Goal: Task Accomplishment & Management: Manage account settings

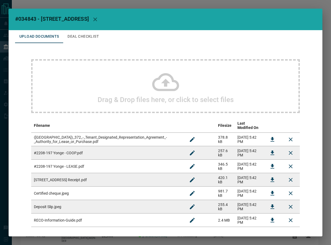
click at [30, 17] on span "#034843 - [STREET_ADDRESS]" at bounding box center [52, 19] width 74 height 6
copy span "034843"
click at [270, 164] on icon "Download" at bounding box center [272, 166] width 4 height 5
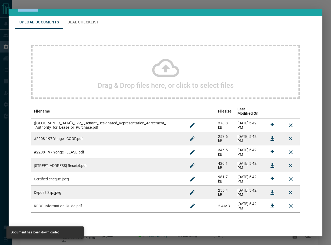
scroll to position [21, 0]
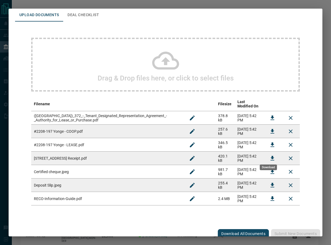
click at [270, 155] on icon "Download" at bounding box center [272, 158] width 6 height 6
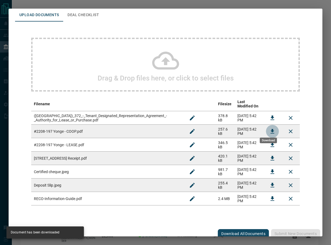
click at [269, 128] on icon "Download" at bounding box center [272, 131] width 6 height 6
drag, startPoint x: 264, startPoint y: 114, endPoint x: 255, endPoint y: 109, distance: 10.7
click at [266, 114] on button "Download" at bounding box center [272, 117] width 13 height 13
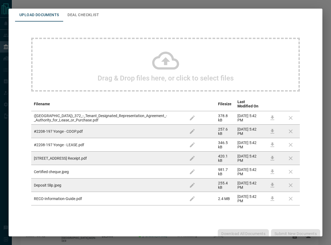
click at [101, 12] on button "Deal Checklist" at bounding box center [83, 15] width 40 height 13
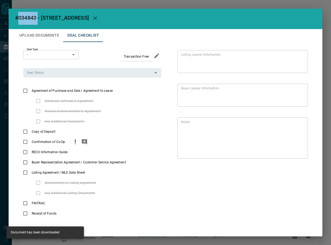
scroll to position [1, 0]
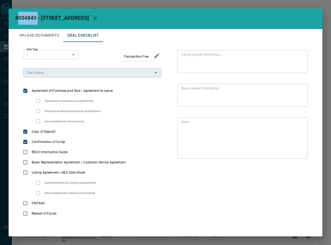
click at [58, 70] on input "Deal Status" at bounding box center [88, 73] width 126 height 6
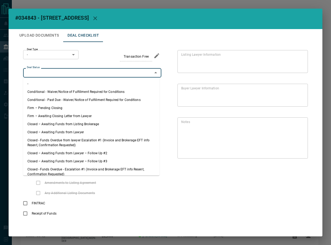
click at [60, 109] on li "Firm – Pending Closing" at bounding box center [91, 108] width 136 height 8
type input "**********"
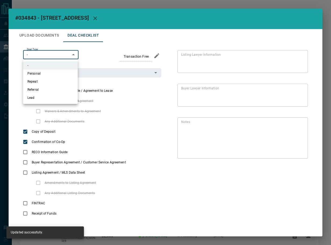
click at [57, 53] on body "Lead Transfers Leads Deals Listings Campaigns Quota Rules Agent Quotas Admin Mo…" at bounding box center [165, 149] width 331 height 299
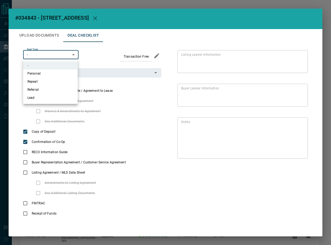
click at [49, 73] on li "Personal" at bounding box center [50, 73] width 55 height 8
type input "*"
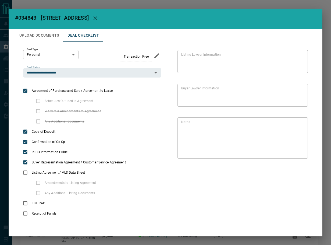
click at [44, 36] on button "Upload Documents" at bounding box center [39, 35] width 48 height 13
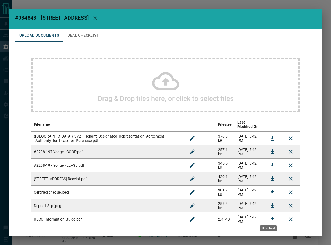
click at [269, 216] on icon "Download" at bounding box center [272, 219] width 6 height 6
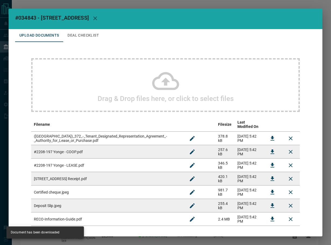
click at [80, 28] on h2 "#034843 - [STREET_ADDRESS]" at bounding box center [166, 18] width 314 height 21
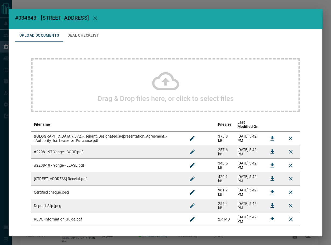
click at [84, 36] on button "Deal Checklist" at bounding box center [83, 35] width 40 height 13
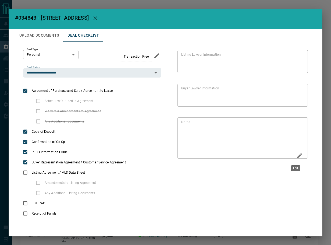
click at [296, 157] on icon "Edit" at bounding box center [299, 155] width 6 height 6
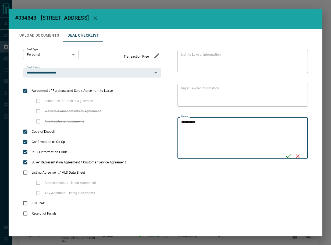
type textarea "**********"
click at [285, 153] on icon "Save" at bounding box center [288, 156] width 6 height 6
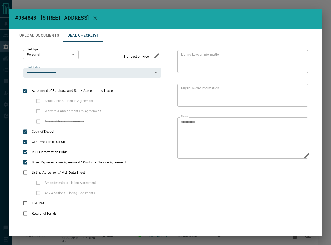
click at [36, 35] on button "Upload Documents" at bounding box center [39, 35] width 48 height 13
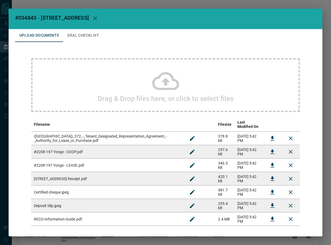
click at [89, 86] on div "Drag & Drop files here, or click to select files" at bounding box center [165, 85] width 268 height 54
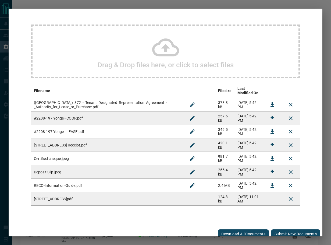
scroll to position [35, 0]
click at [298, 231] on button "Submit new documents" at bounding box center [295, 233] width 49 height 9
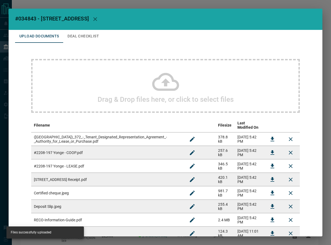
scroll to position [0, 0]
click at [81, 37] on button "Deal Checklist" at bounding box center [83, 36] width 40 height 13
